Goal: Find specific page/section: Find specific page/section

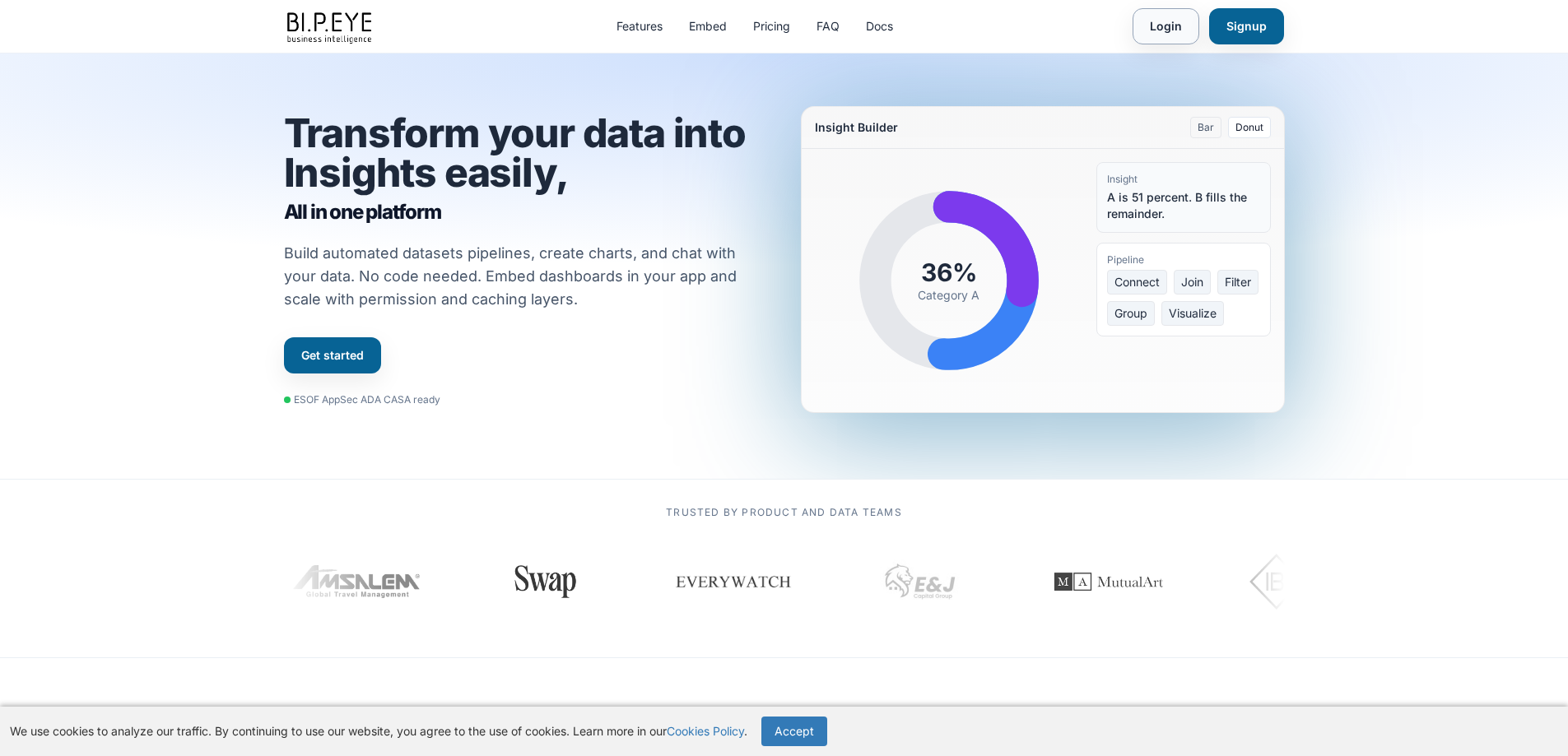
click at [1162, 24] on link "Login" at bounding box center [1165, 26] width 67 height 36
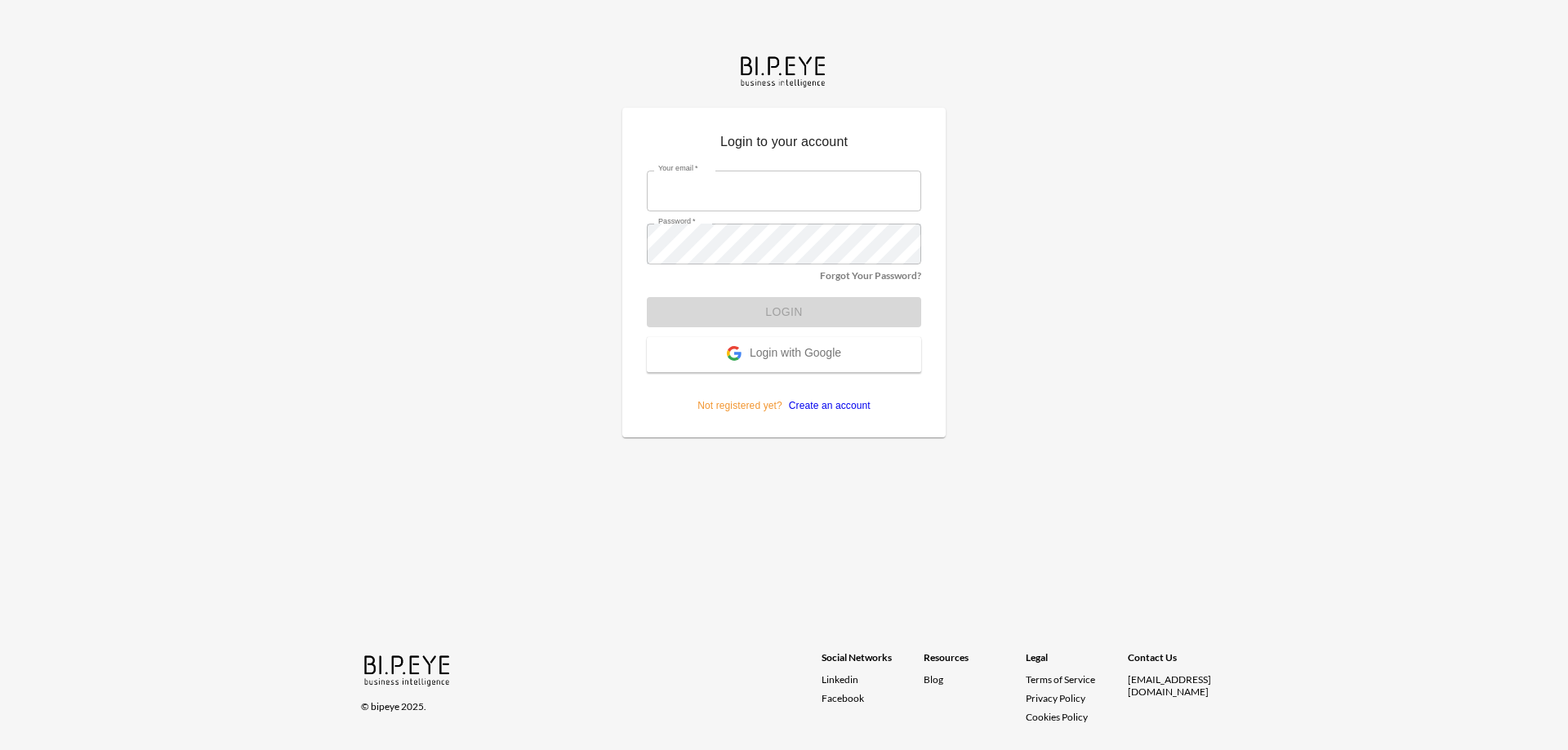
type input "dime@mutualart.com"
click at [789, 309] on form "Your email   * dime@mutualart.com Your email   * Password   * Password   * Forg…" at bounding box center [784, 286] width 274 height 255
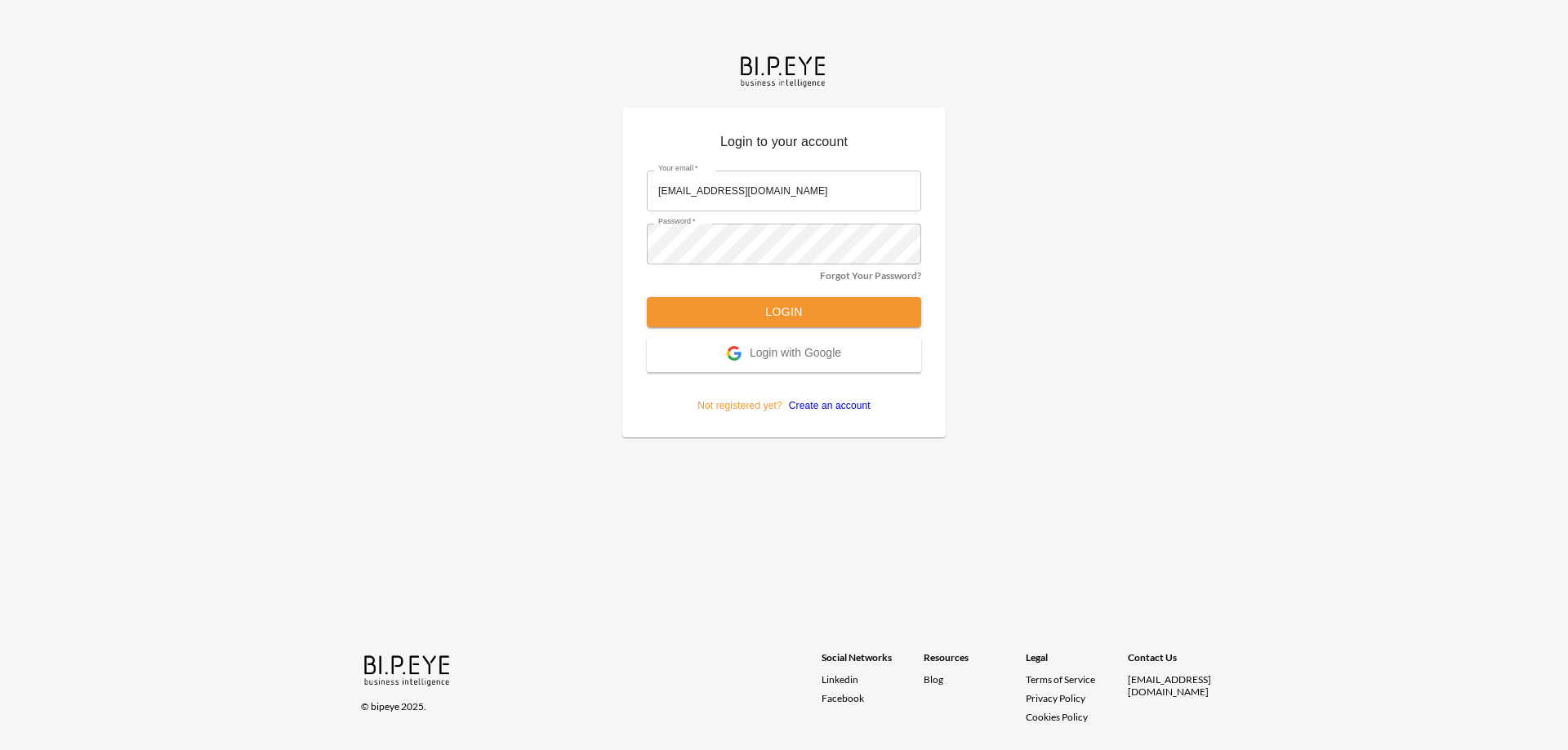
click at [783, 309] on button "Login" at bounding box center [784, 312] width 274 height 30
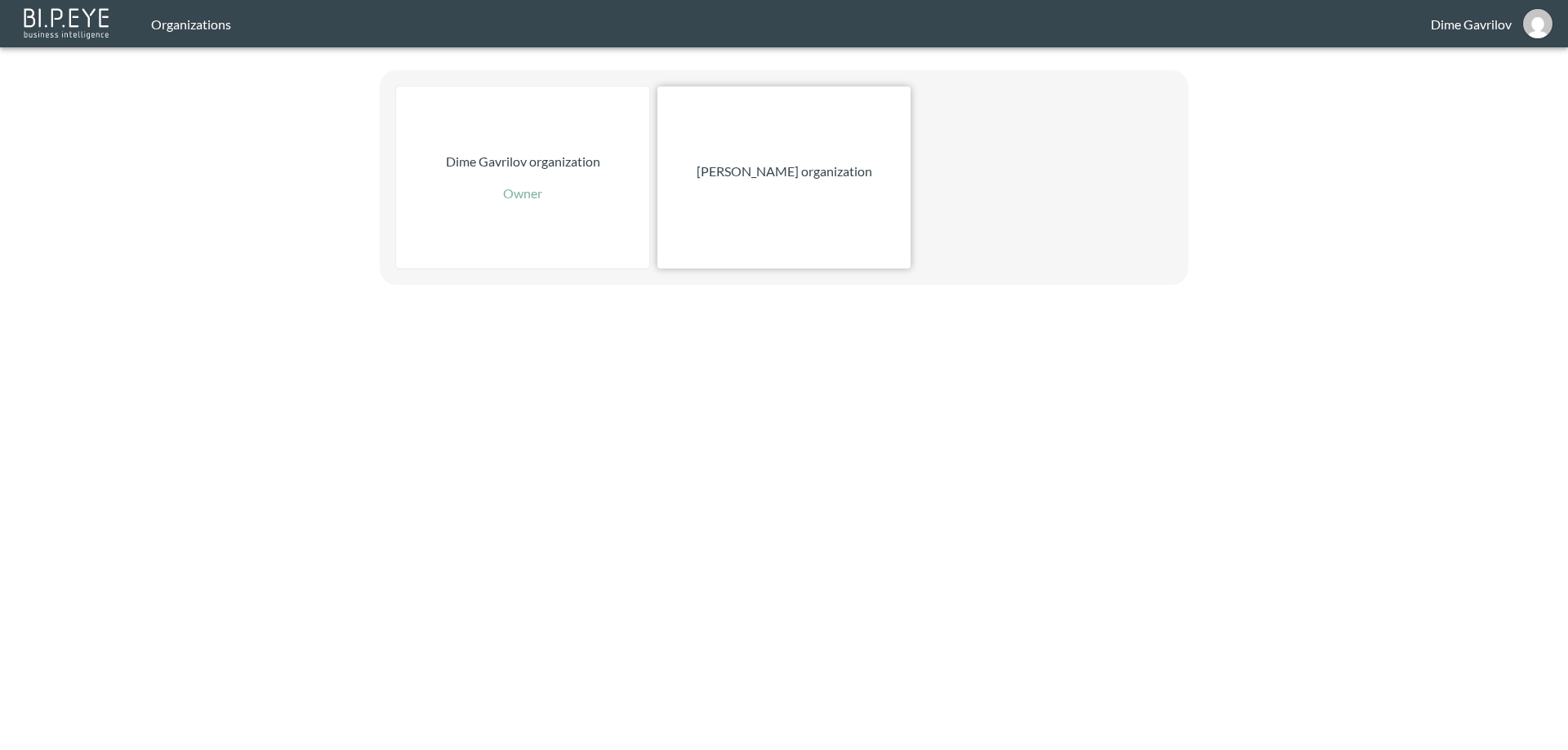
click at [766, 171] on p "[PERSON_NAME] organization" at bounding box center [784, 171] width 175 height 19
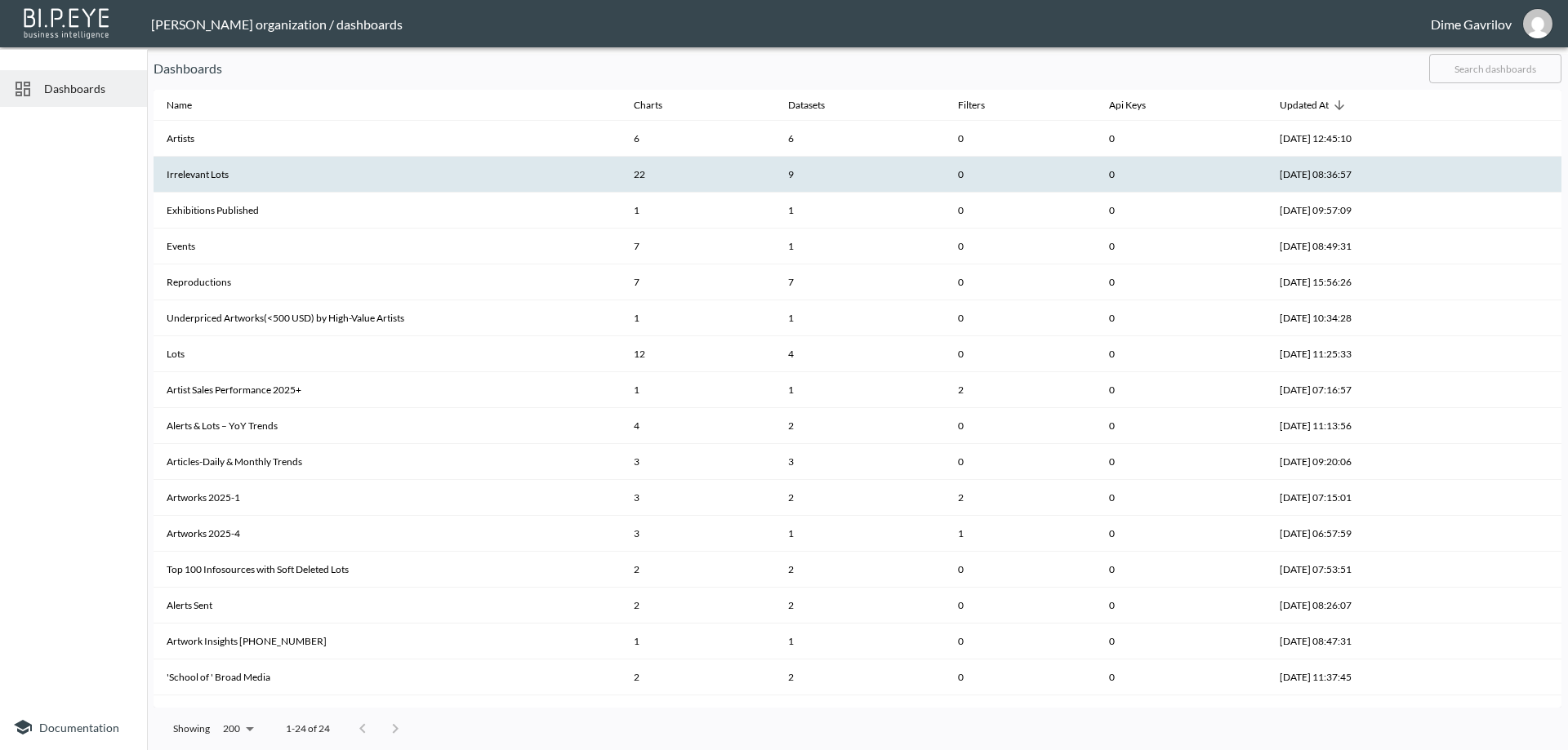
click at [306, 170] on th "Irrelevant Lots" at bounding box center [387, 175] width 467 height 36
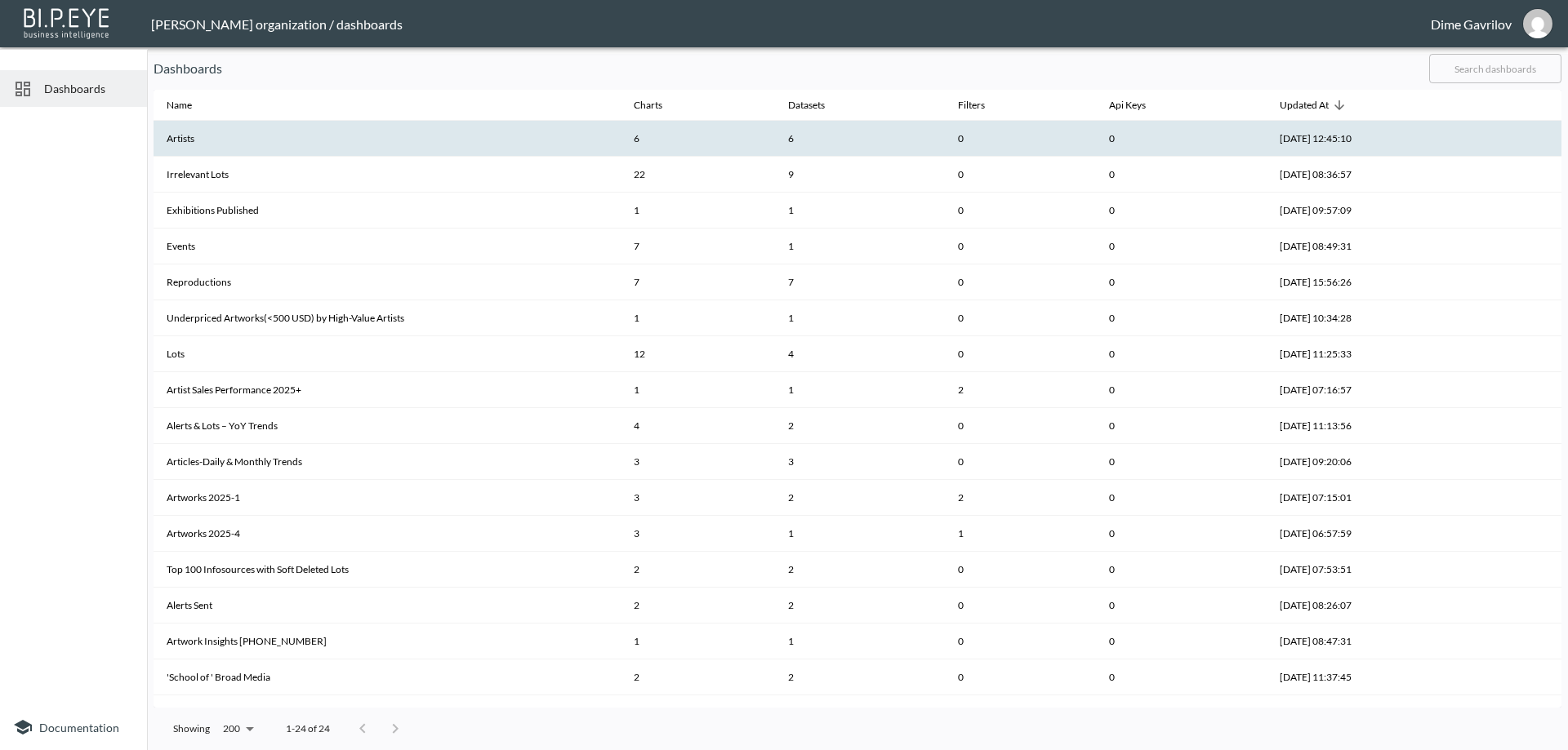
click at [274, 127] on th "Artists" at bounding box center [387, 139] width 467 height 36
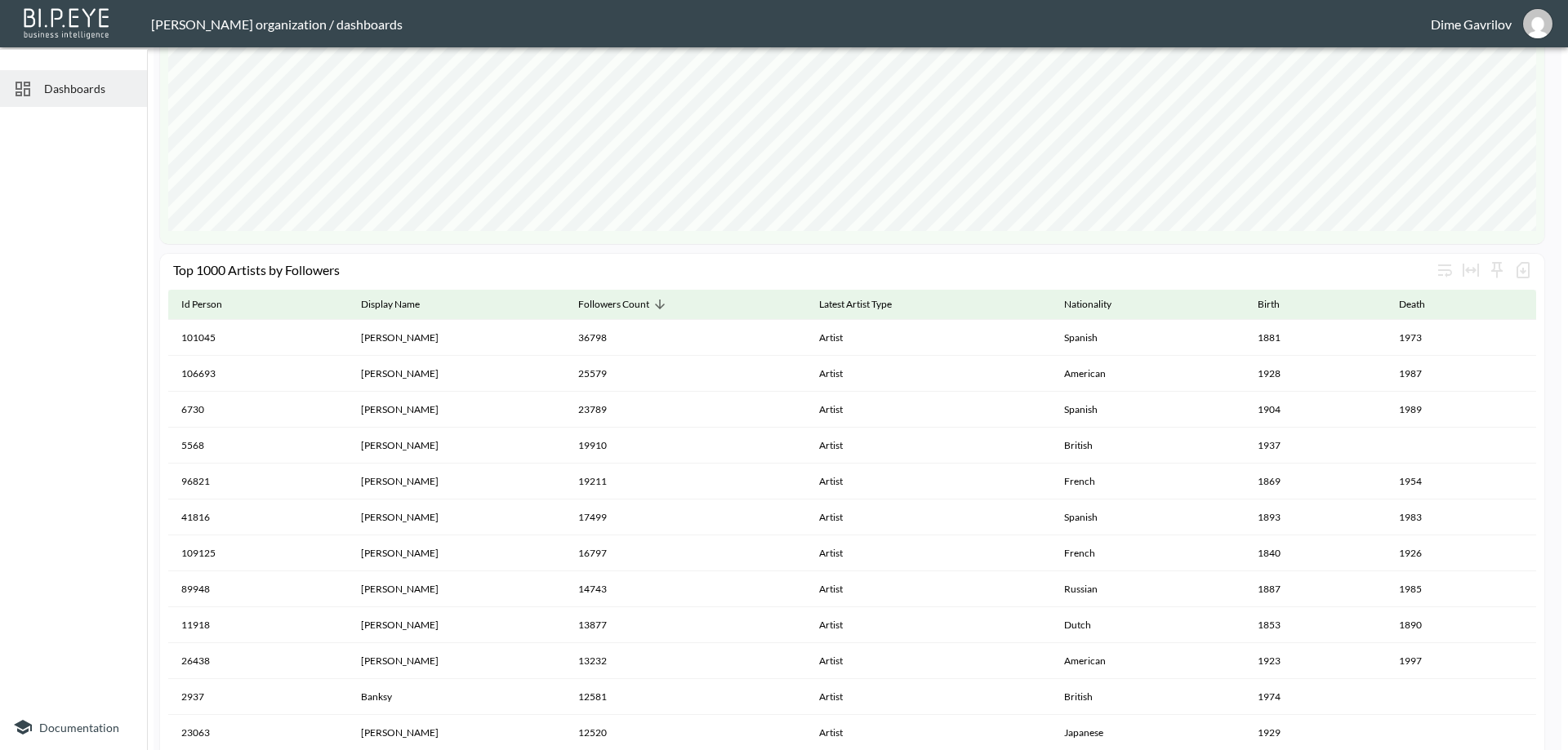
scroll to position [701, 0]
